Goal: Find contact information: Find contact information

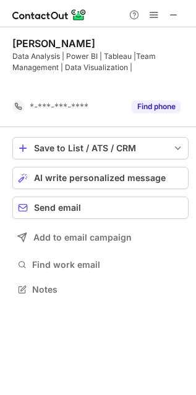
scroll to position [261, 196]
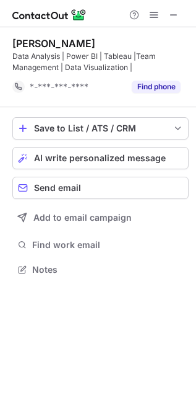
drag, startPoint x: 11, startPoint y: 42, endPoint x: 149, endPoint y: 35, distance: 138.4
click at [149, 35] on div "Bipin Bhaskarwar Data Analysis | Power BI | Tableau |Team Management | Data Vis…" at bounding box center [98, 157] width 196 height 261
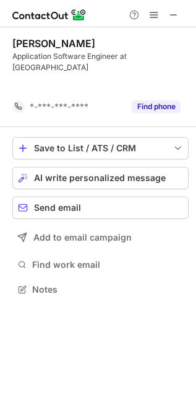
scroll to position [249, 196]
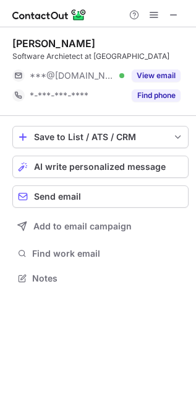
scroll to position [269, 196]
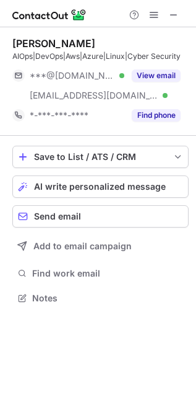
scroll to position [289, 196]
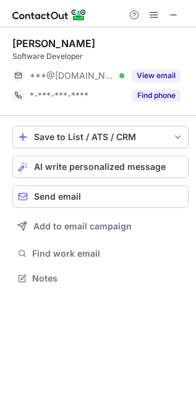
scroll to position [269, 196]
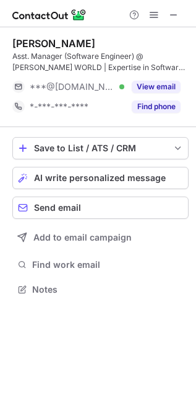
scroll to position [281, 196]
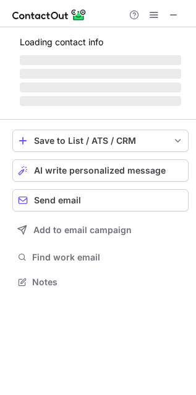
scroll to position [6, 6]
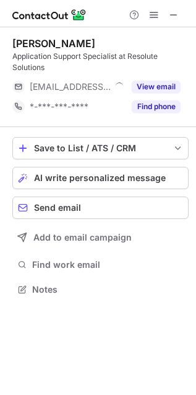
scroll to position [281, 196]
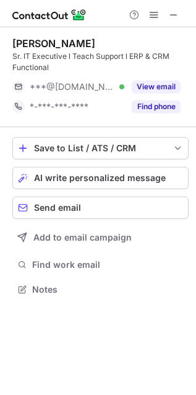
scroll to position [281, 196]
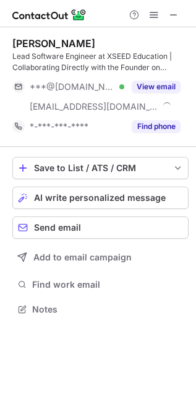
scroll to position [301, 196]
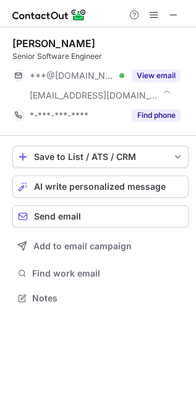
scroll to position [289, 196]
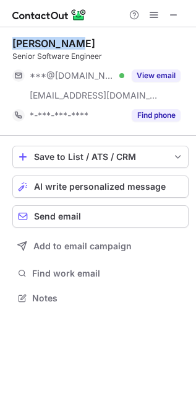
drag, startPoint x: 14, startPoint y: 41, endPoint x: 118, endPoint y: 41, distance: 103.5
click at [118, 41] on div "Hari Prasad" at bounding box center [100, 43] width 177 height 12
copy div "Hari Prasad"
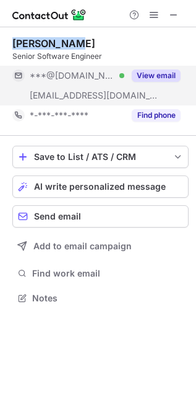
click at [148, 73] on button "View email" at bounding box center [156, 75] width 49 height 12
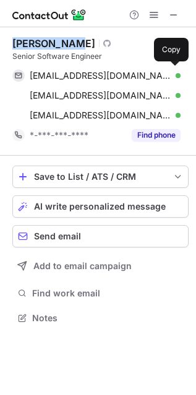
scroll to position [309, 196]
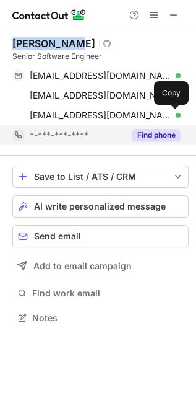
drag, startPoint x: 174, startPoint y: 115, endPoint x: 14, endPoint y: 139, distance: 161.1
click at [172, 115] on span at bounding box center [175, 115] width 10 height 10
copy div "Hari Prasad"
